Goal: Task Accomplishment & Management: Complete application form

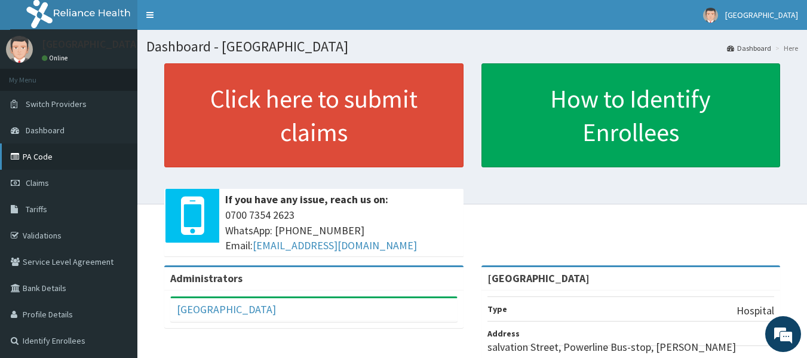
click at [78, 161] on link "PA Code" at bounding box center [68, 156] width 137 height 26
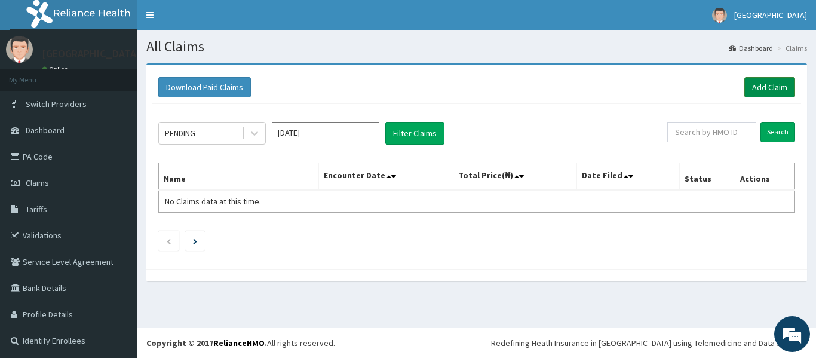
click at [767, 88] on link "Add Claim" at bounding box center [769, 87] width 51 height 20
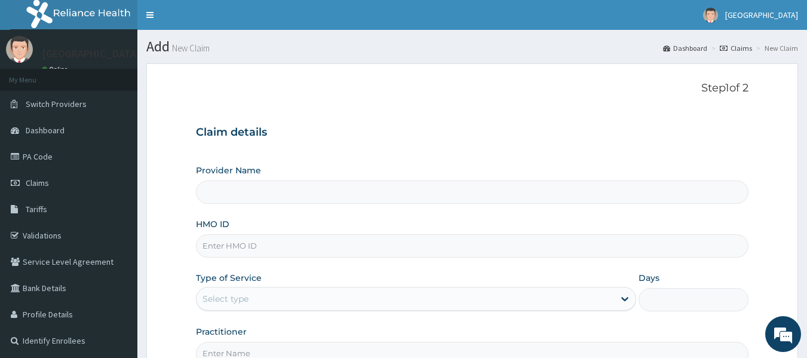
type input "[GEOGRAPHIC_DATA]"
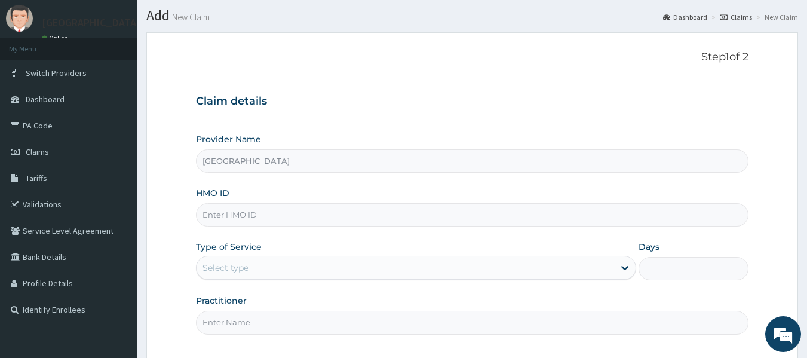
scroll to position [130, 0]
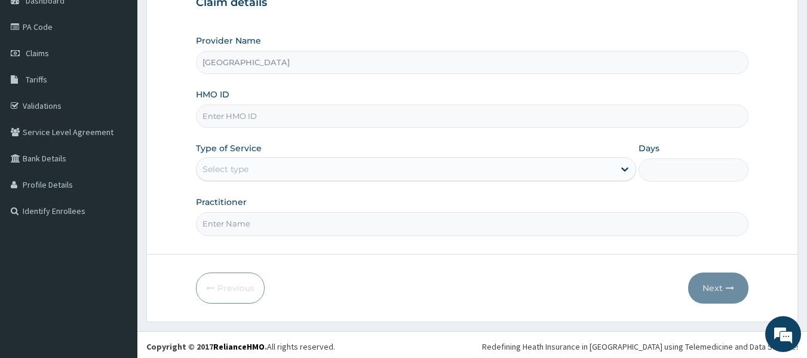
click at [514, 115] on input "HMO ID" at bounding box center [472, 116] width 553 height 23
type input "dil/10003/b"
click at [532, 169] on div "Select type" at bounding box center [406, 169] width 418 height 19
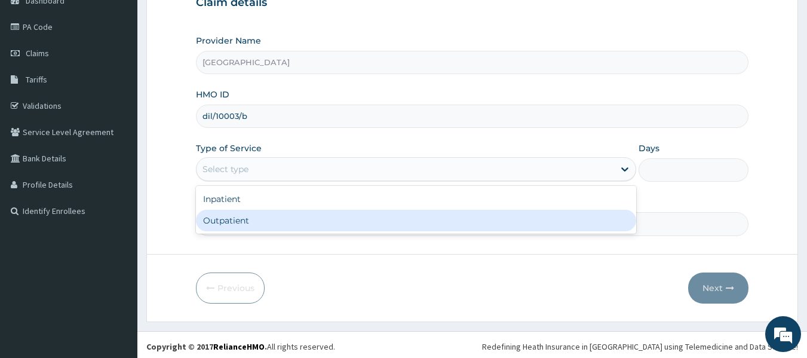
click at [534, 231] on div "Outpatient" at bounding box center [416, 221] width 440 height 22
type input "1"
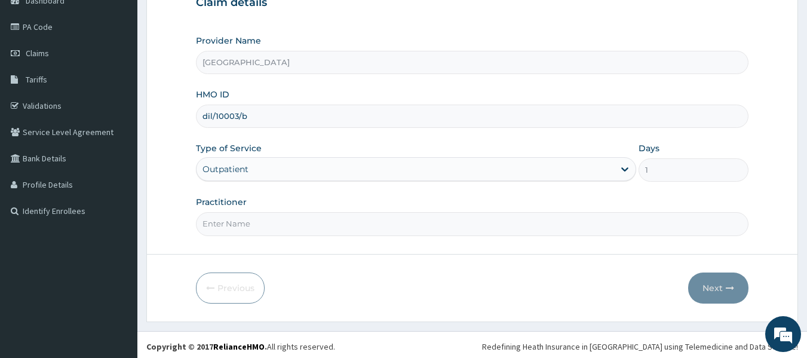
click at [524, 234] on input "Practitioner" at bounding box center [472, 223] width 553 height 23
type input "DR ERIYE"
click at [712, 286] on button "Next" at bounding box center [718, 287] width 60 height 31
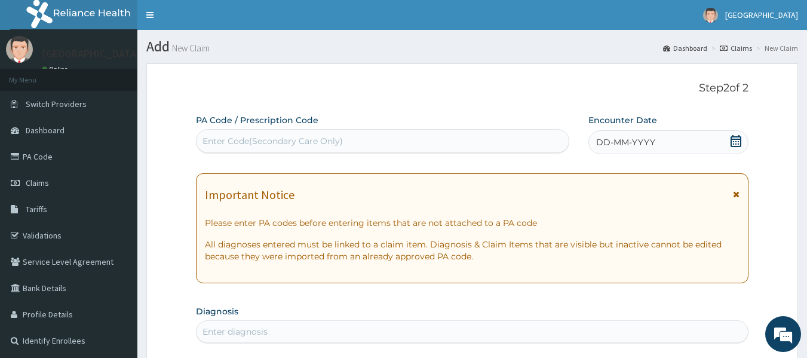
click at [520, 134] on div "Enter Code(Secondary Care Only)" at bounding box center [383, 140] width 373 height 19
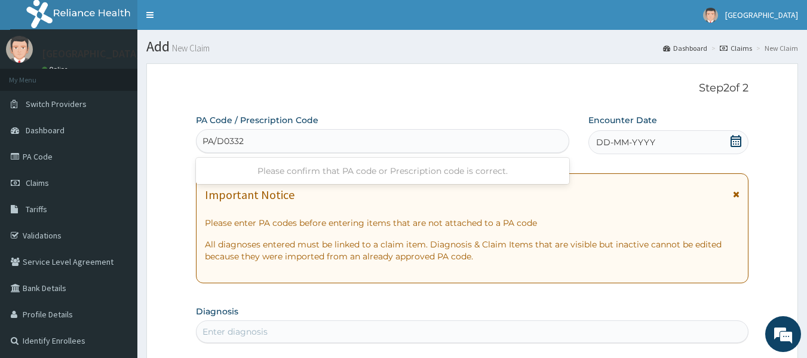
type input "PA/D0332D"
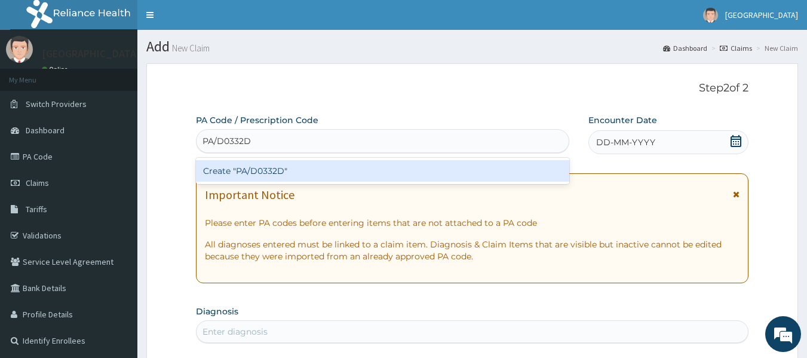
click at [520, 163] on div "Create "PA/D0332D"" at bounding box center [383, 171] width 374 height 22
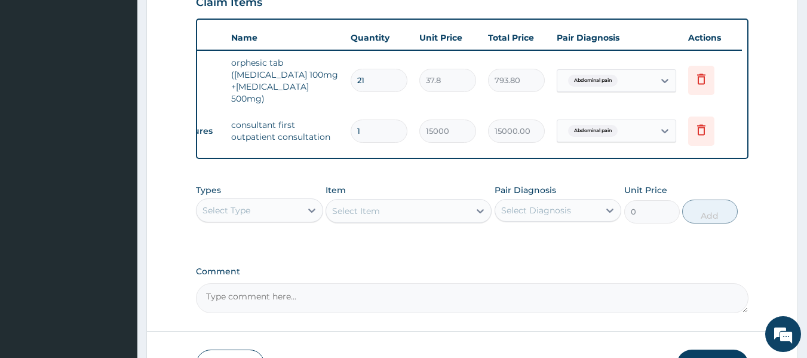
scroll to position [504, 0]
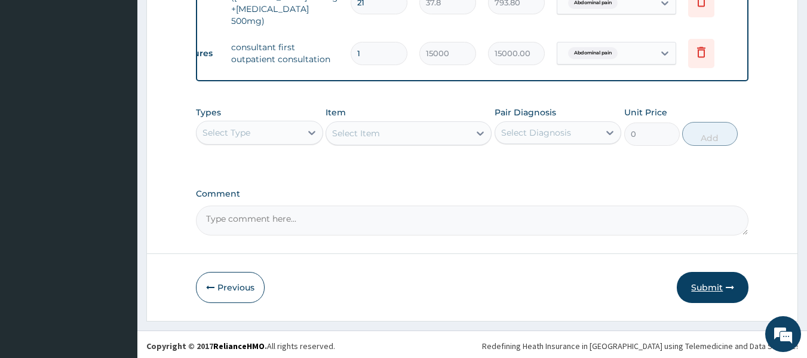
click at [714, 290] on button "Submit" at bounding box center [713, 287] width 72 height 31
